Goal: Task Accomplishment & Management: Complete application form

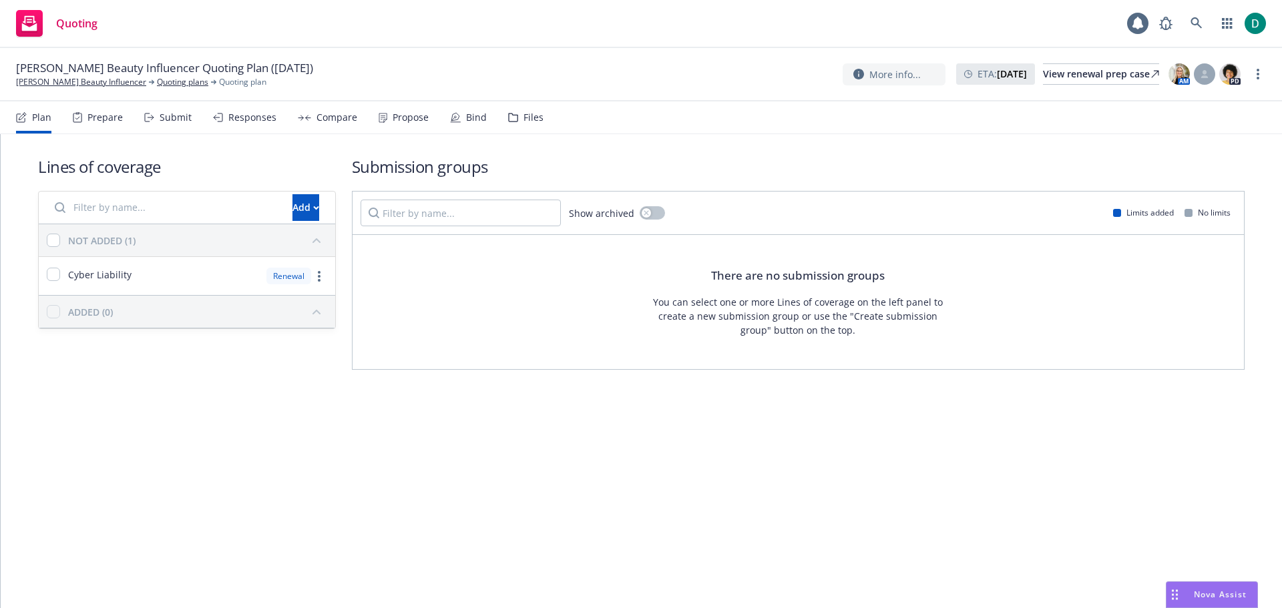
click at [401, 118] on div "Propose" at bounding box center [411, 117] width 36 height 11
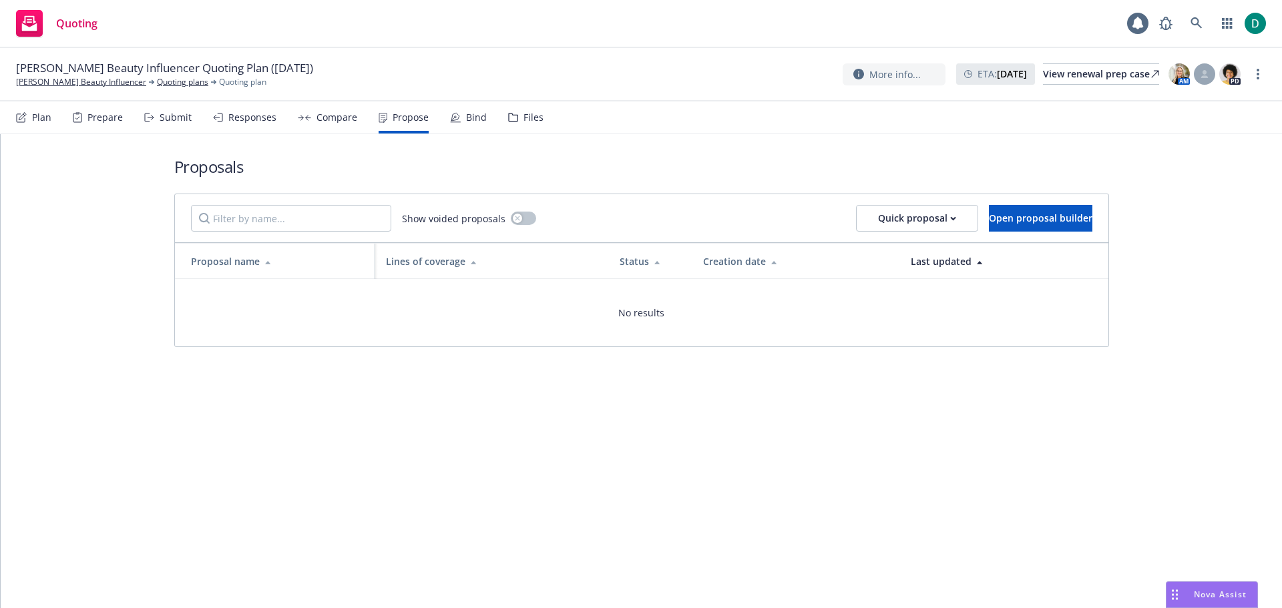
click at [347, 116] on div "Compare" at bounding box center [337, 117] width 41 height 11
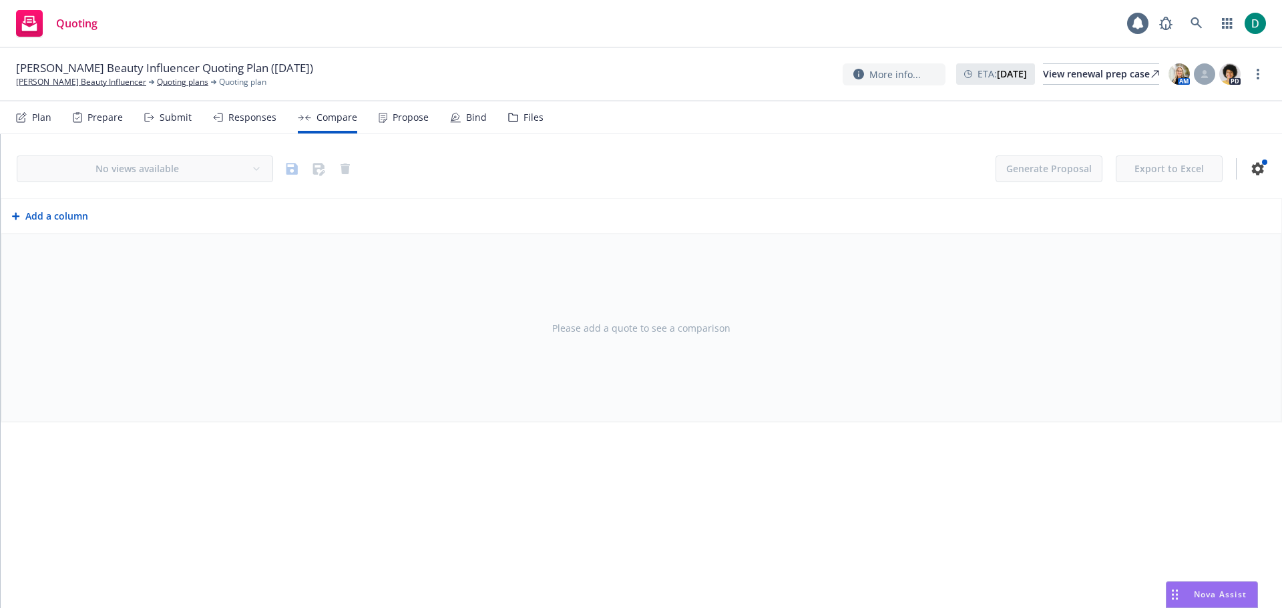
click at [39, 115] on div "Plan" at bounding box center [41, 117] width 19 height 11
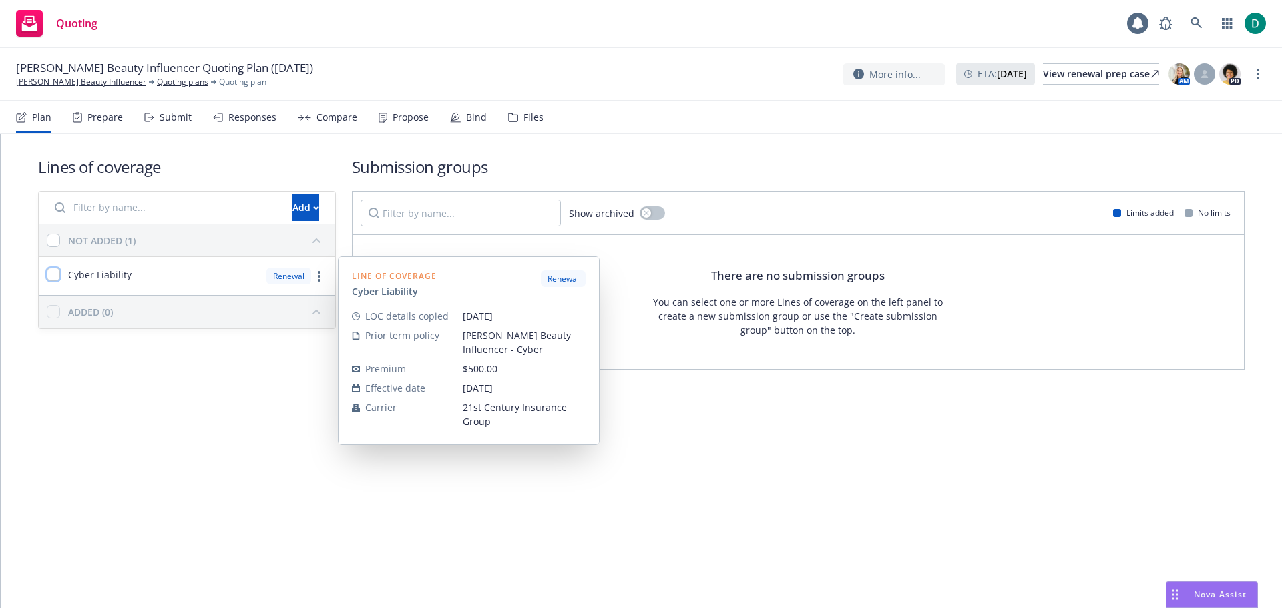
click at [58, 273] on input "checkbox" at bounding box center [53, 274] width 13 height 13
checkbox input "true"
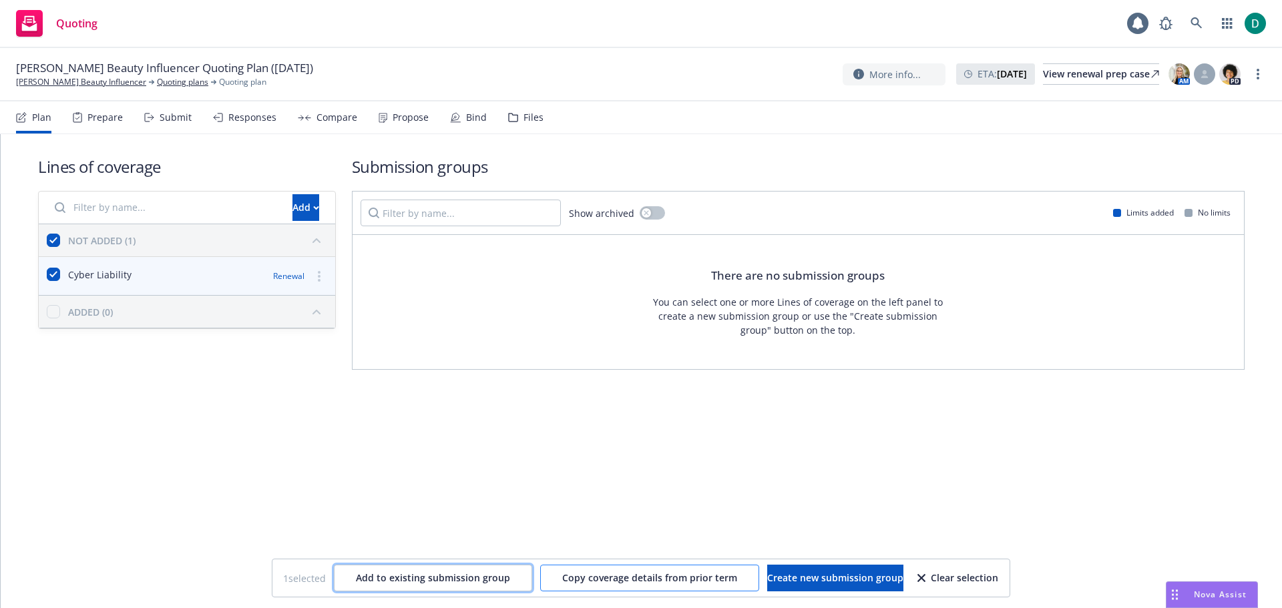
drag, startPoint x: 434, startPoint y: 581, endPoint x: 602, endPoint y: 579, distance: 167.7
click at [602, 579] on div "1 selected Add to existing submission group Copy coverage details from prior te…" at bounding box center [641, 578] width 716 height 27
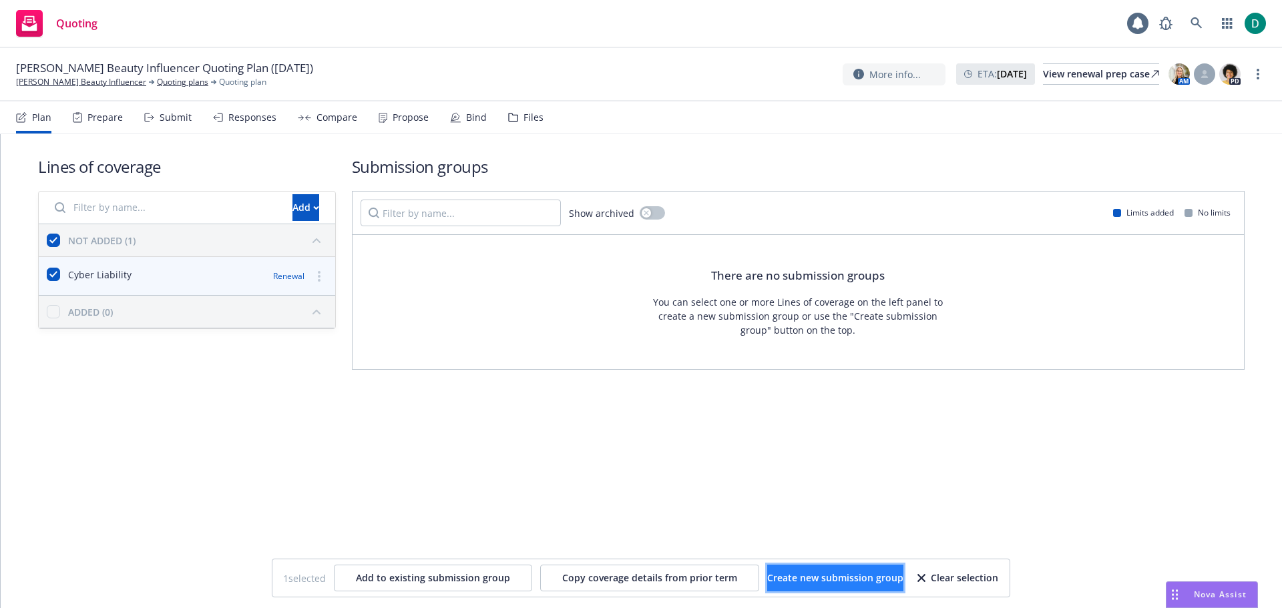
click at [794, 577] on span "Create new submission group" at bounding box center [835, 578] width 136 height 13
checkbox input "false"
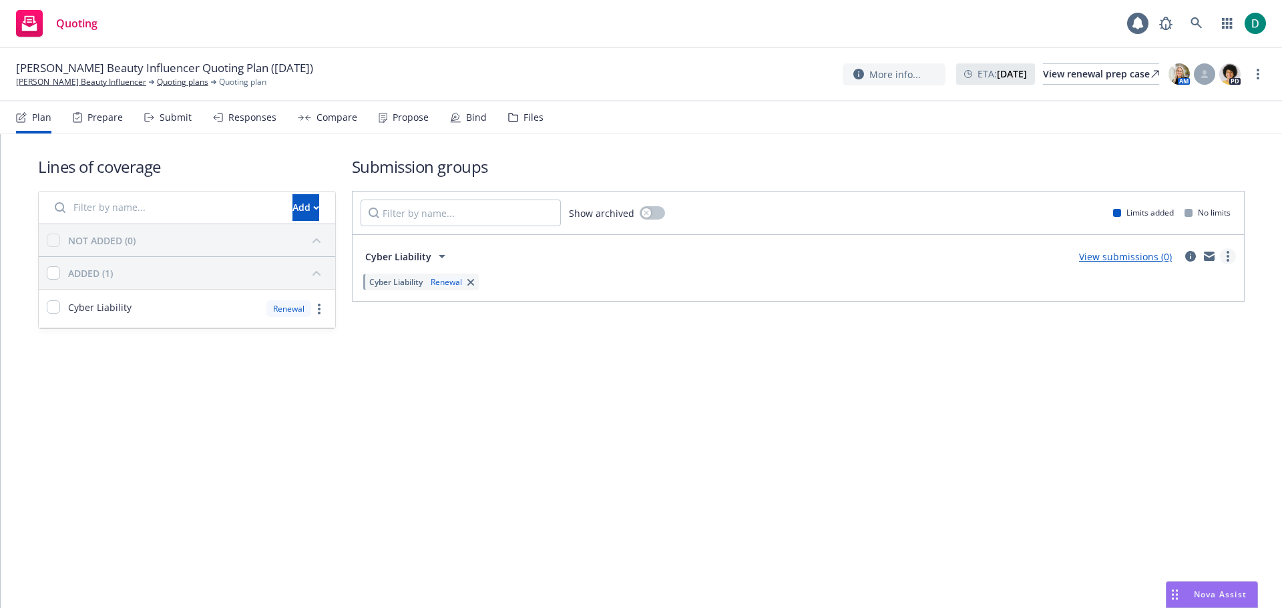
click at [1228, 254] on circle "more" at bounding box center [1228, 252] width 3 height 3
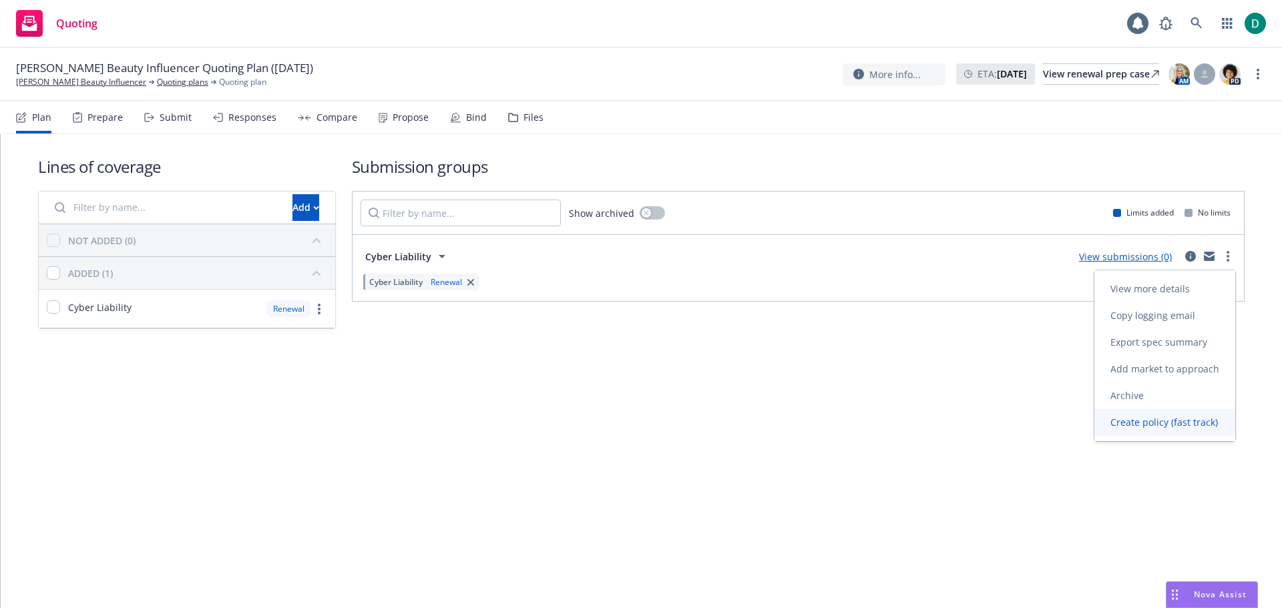
drag, startPoint x: 1174, startPoint y: 423, endPoint x: 1190, endPoint y: 416, distance: 16.8
click at [1174, 419] on span "Create policy (fast track)" at bounding box center [1165, 422] width 140 height 13
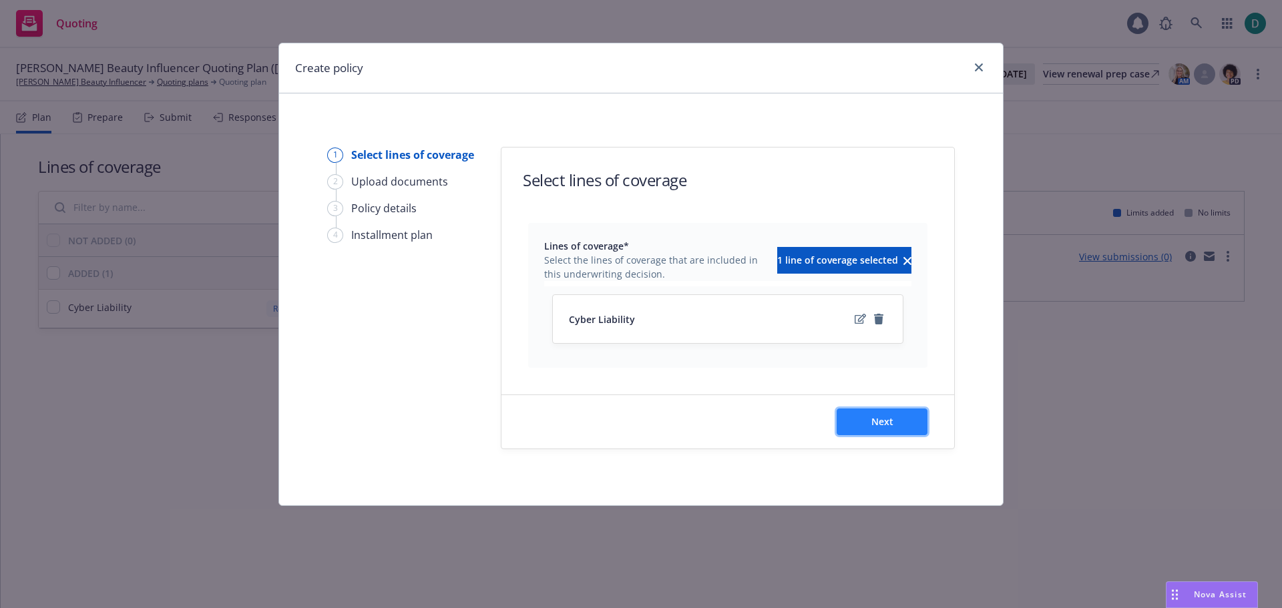
click at [888, 415] on span "Next" at bounding box center [883, 421] width 22 height 13
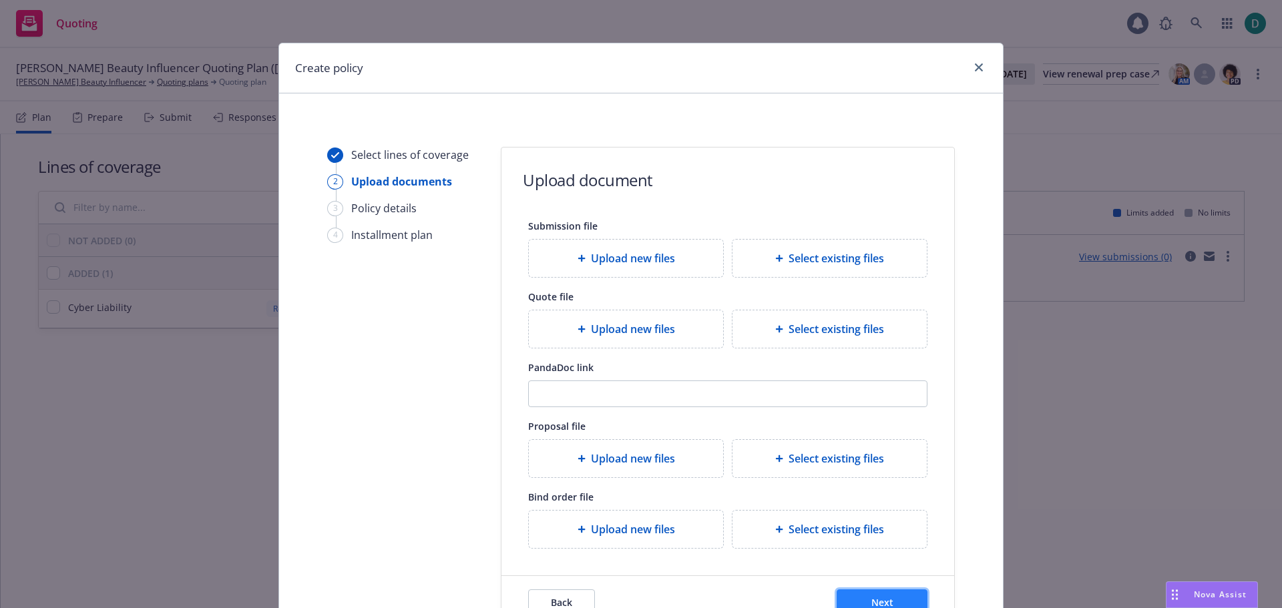
click at [869, 590] on button "Next" at bounding box center [882, 603] width 91 height 27
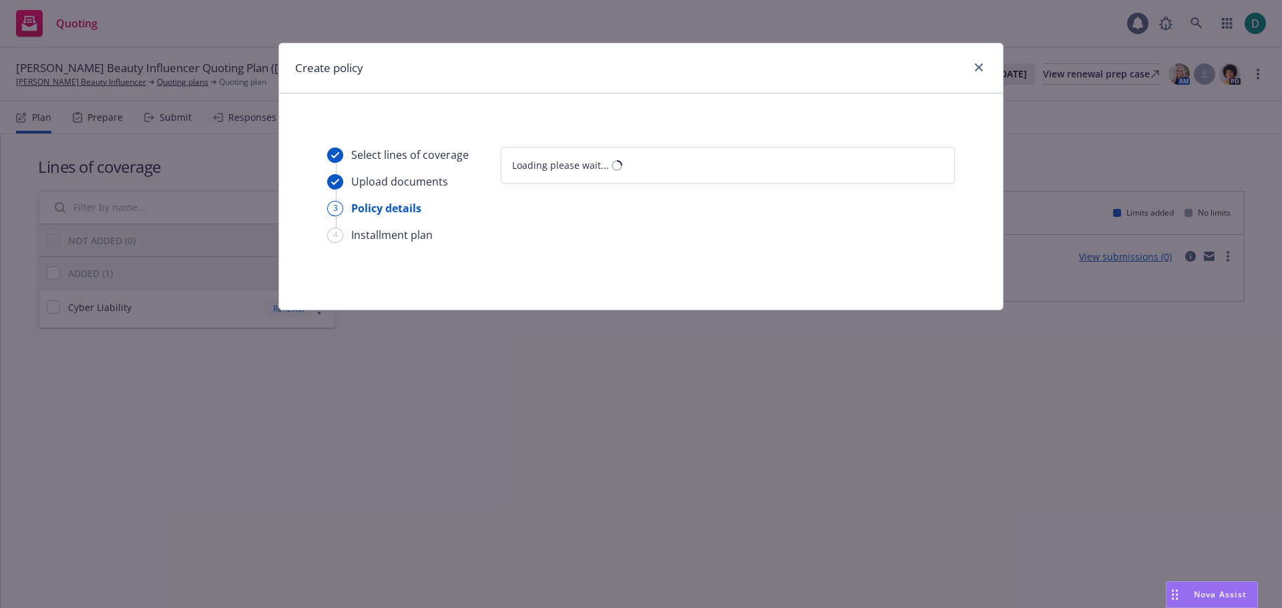
select select "12"
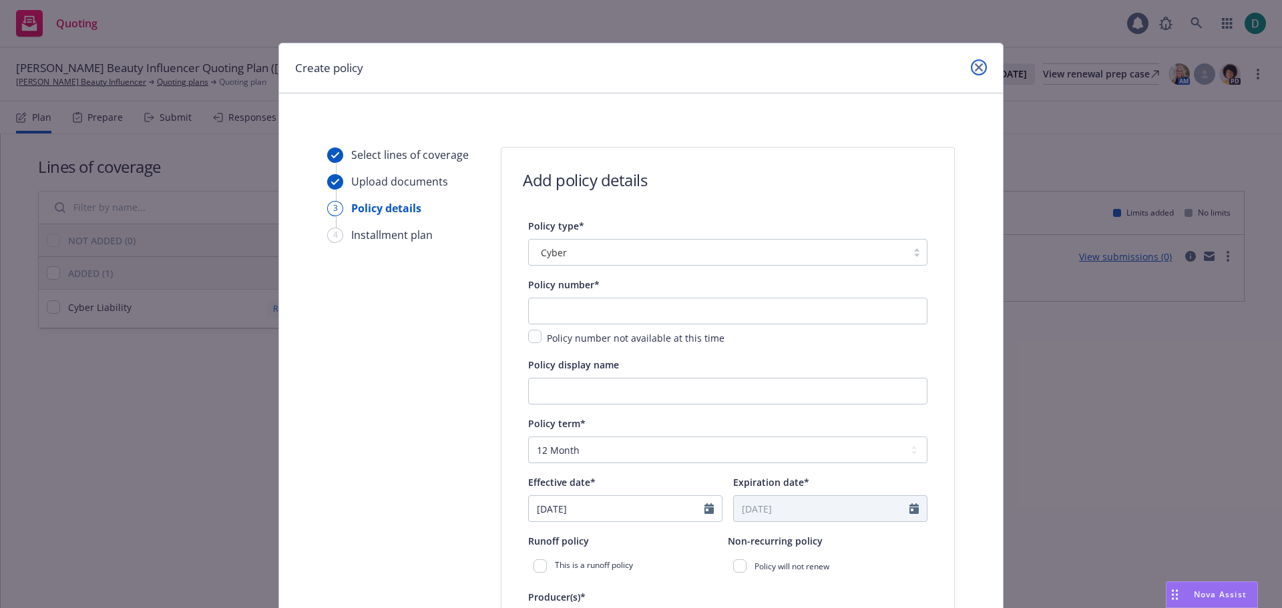
click at [975, 67] on icon "close" at bounding box center [979, 67] width 8 height 8
